Goal: Navigation & Orientation: Find specific page/section

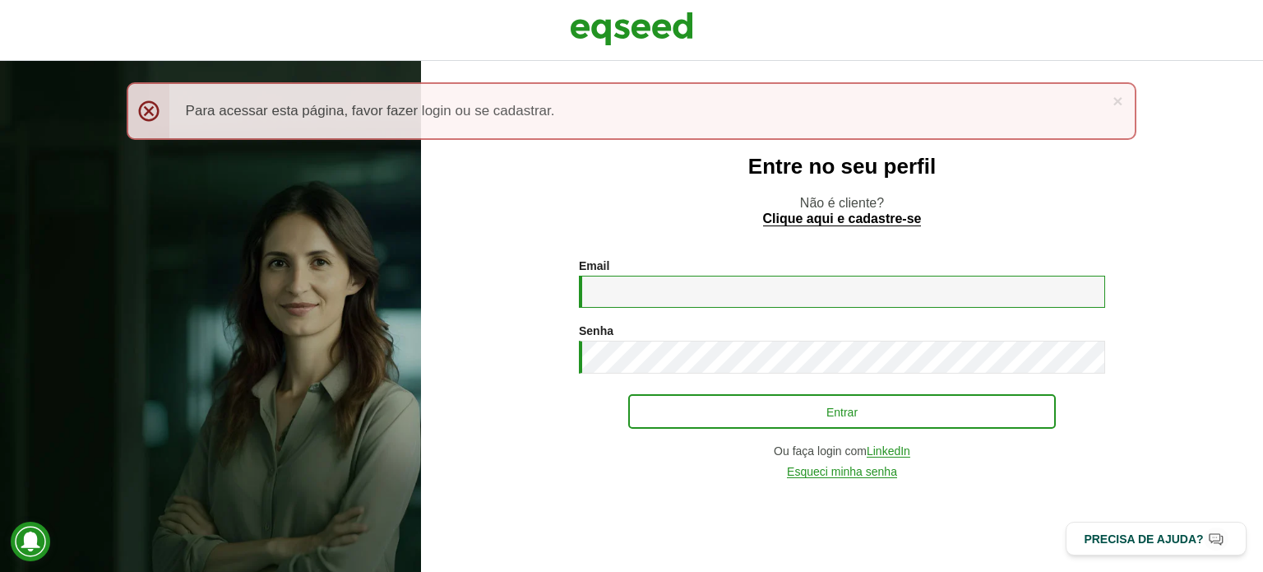
type input "**********"
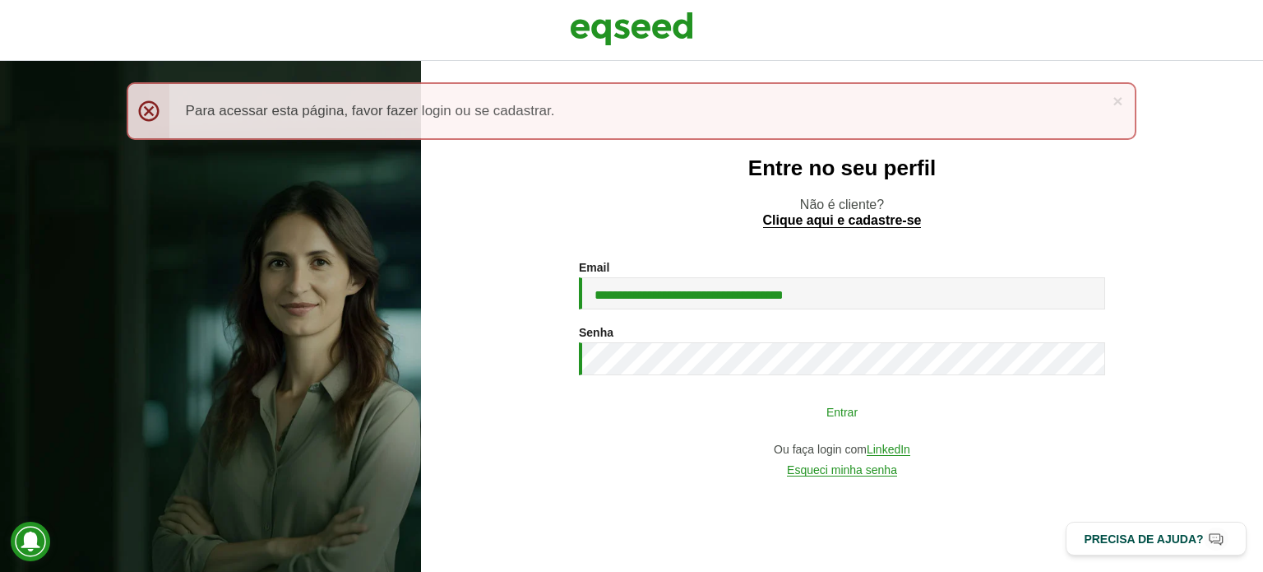
click at [724, 407] on button "Entrar" at bounding box center [842, 411] width 428 height 31
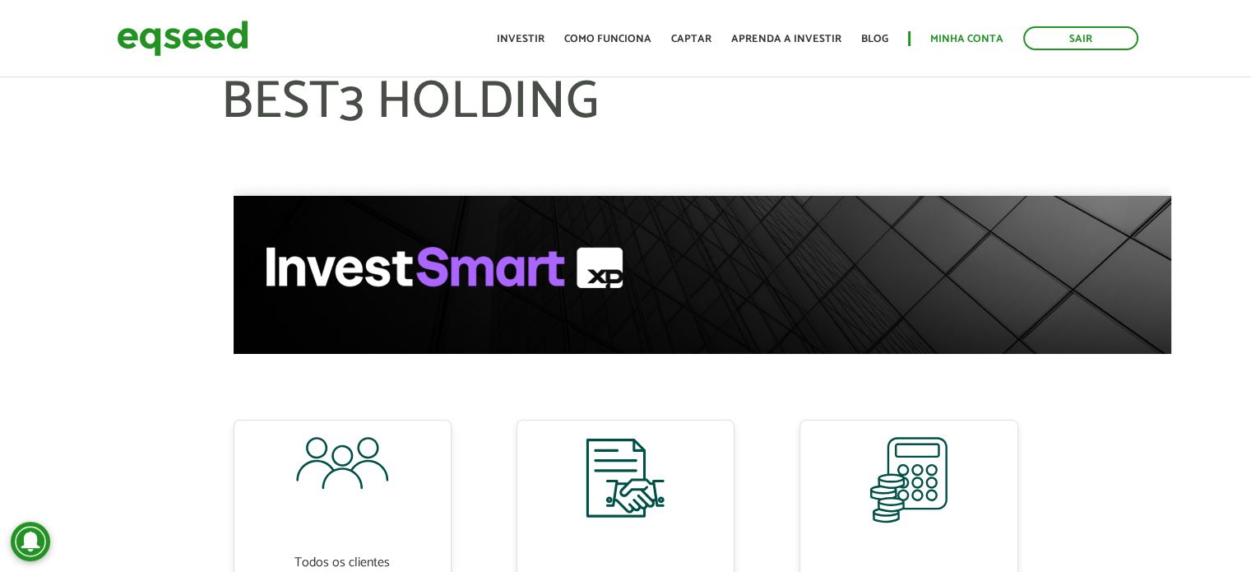
click at [961, 28] on ul "Início Investir Como funciona Captar Aprenda a investir Blog Minha conta Sair" at bounding box center [818, 38] width 658 height 24
click at [958, 39] on link "Minha conta" at bounding box center [966, 39] width 73 height 11
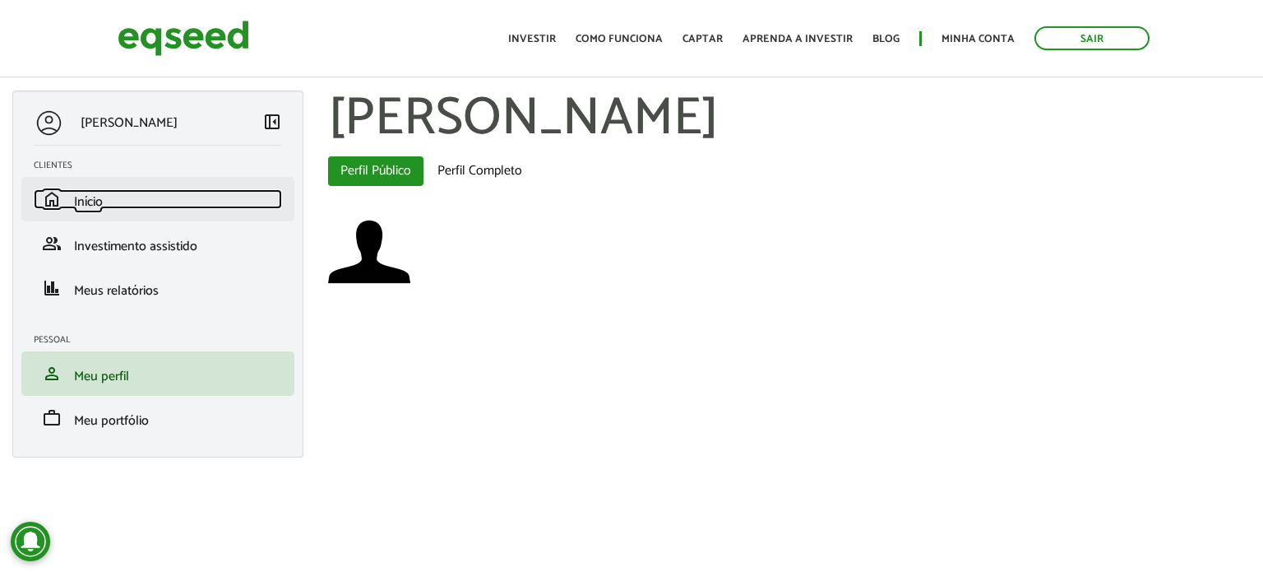
click at [90, 205] on span "Início" at bounding box center [88, 202] width 29 height 22
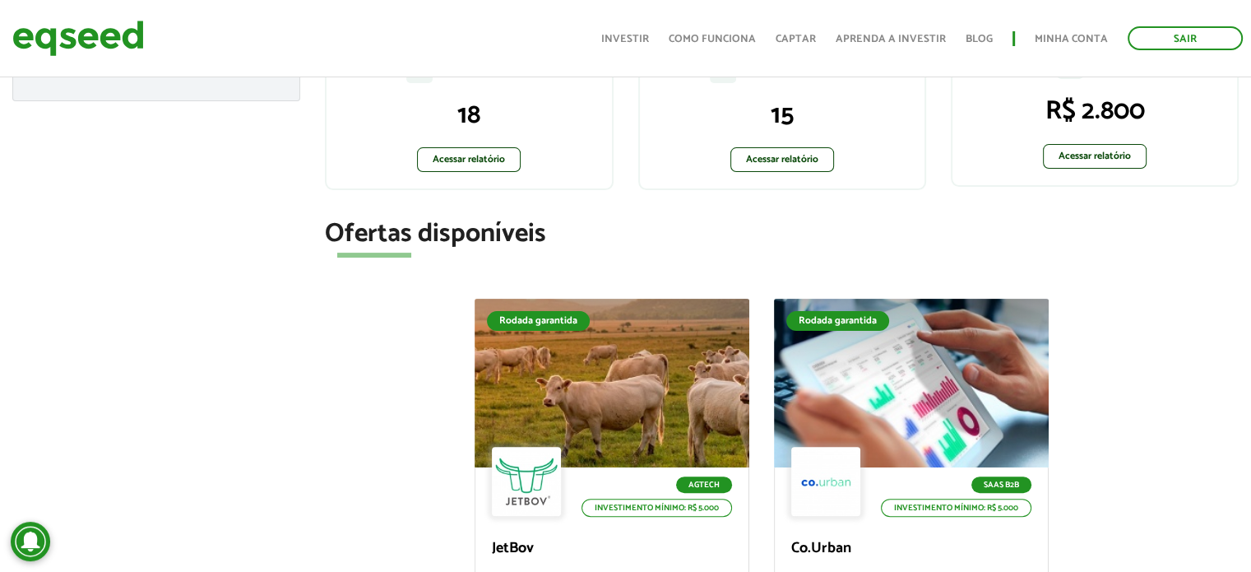
scroll to position [411, 0]
